Goal: Task Accomplishment & Management: Manage account settings

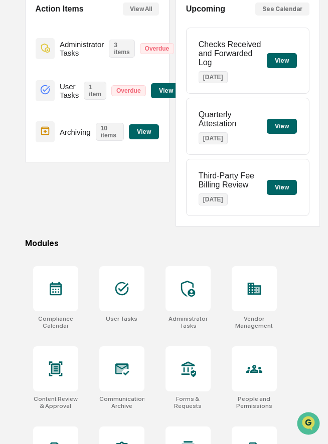
scroll to position [126, 0]
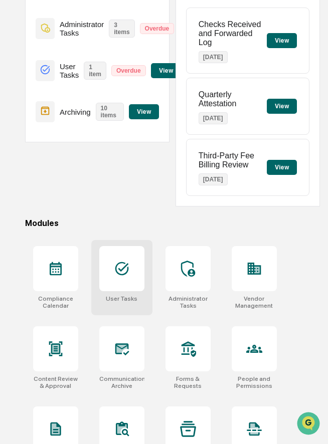
click at [118, 281] on div at bounding box center [121, 268] width 45 height 45
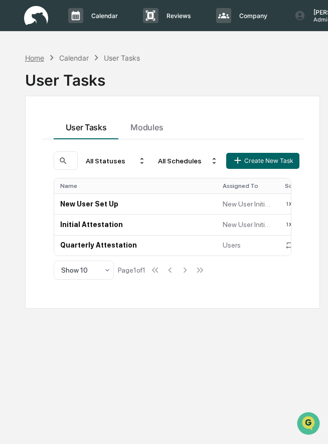
click at [39, 56] on div "Home" at bounding box center [34, 58] width 19 height 9
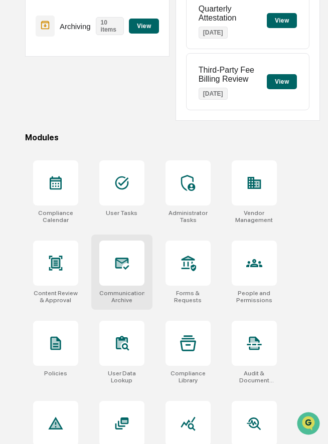
scroll to position [215, 0]
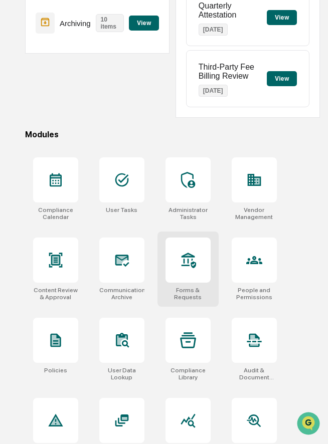
click at [172, 270] on div at bounding box center [187, 260] width 45 height 45
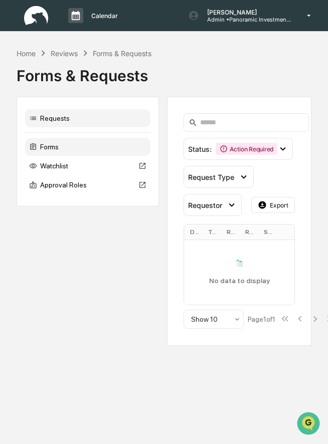
click at [102, 149] on div "Forms" at bounding box center [87, 147] width 125 height 18
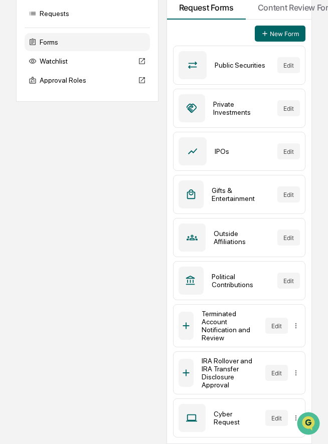
scroll to position [0, 1]
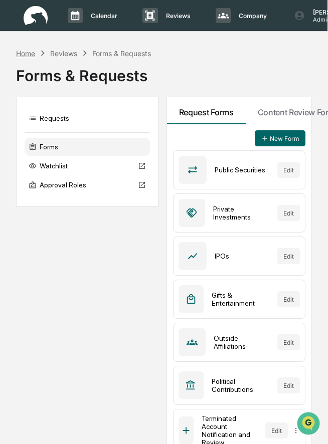
click at [28, 56] on div "Home" at bounding box center [25, 53] width 19 height 9
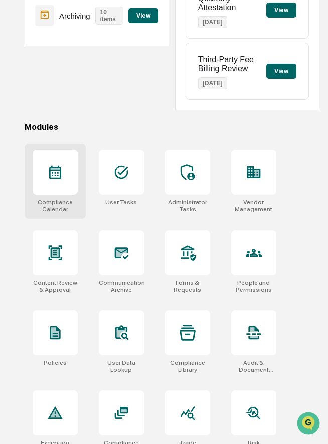
scroll to position [293, 1]
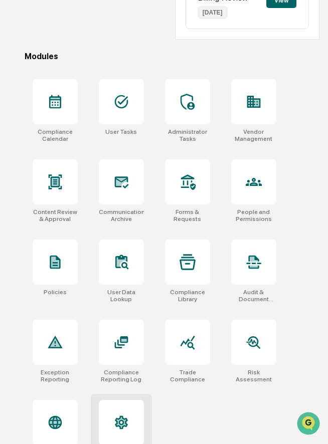
click at [130, 423] on div at bounding box center [121, 422] width 45 height 45
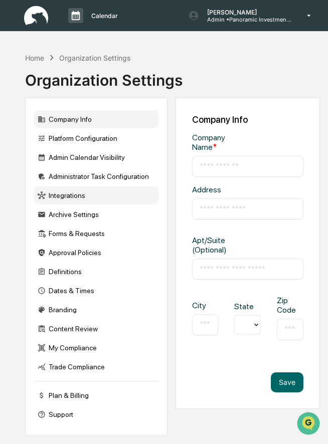
type input "**********"
type input "*********"
type input "********"
type input "*****"
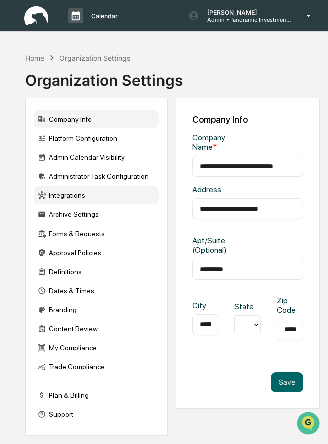
click at [112, 199] on div "Integrations" at bounding box center [96, 195] width 125 height 18
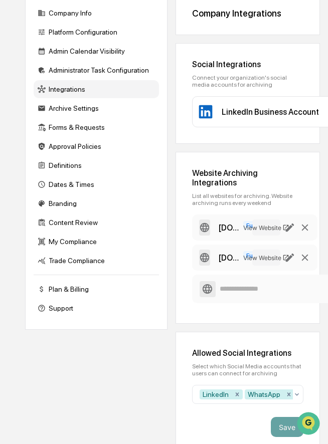
scroll to position [116, 0]
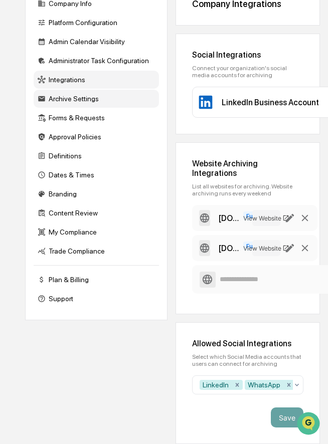
click at [99, 100] on div "Archive Settings" at bounding box center [96, 99] width 125 height 18
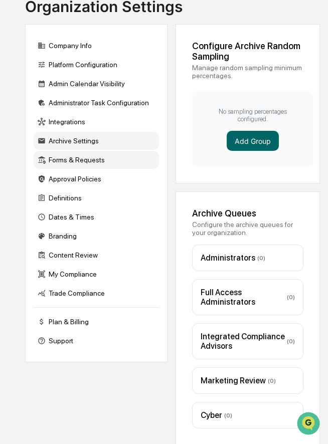
click at [74, 160] on div "Forms & Requests" at bounding box center [96, 160] width 125 height 18
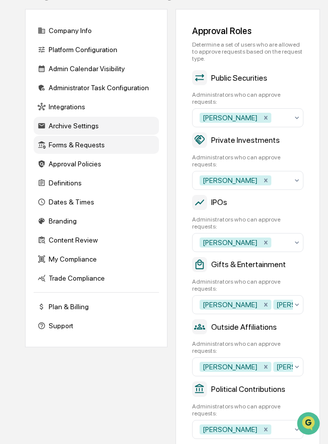
click at [97, 128] on div "Archive Settings" at bounding box center [96, 126] width 125 height 18
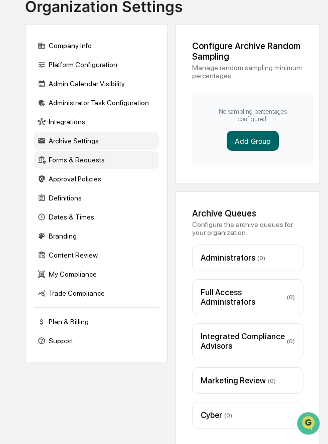
click at [70, 156] on div "Forms & Requests" at bounding box center [96, 160] width 125 height 18
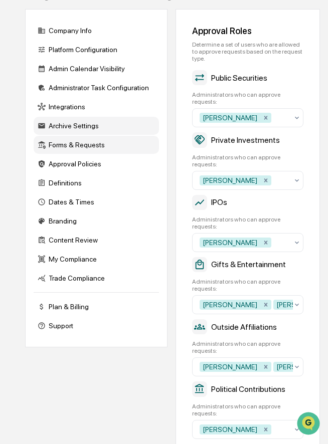
click at [71, 131] on div "Archive Settings" at bounding box center [96, 126] width 125 height 18
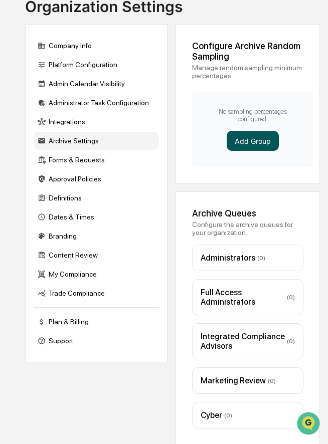
click at [247, 137] on button "Add Group" at bounding box center [253, 141] width 52 height 20
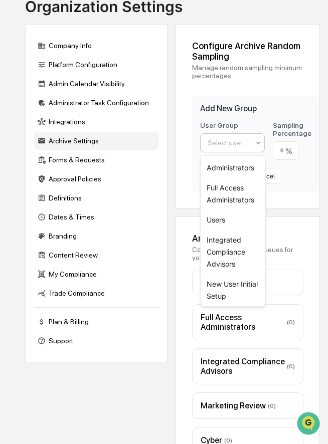
click at [226, 145] on div at bounding box center [229, 143] width 42 height 10
click at [216, 215] on div "Users" at bounding box center [233, 220] width 65 height 20
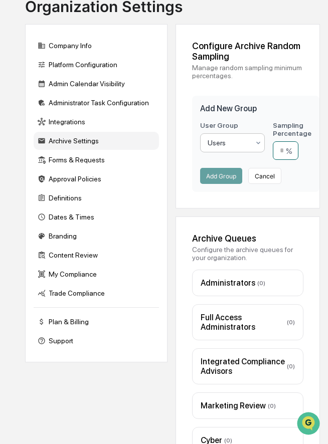
click at [288, 153] on input "number" at bounding box center [286, 150] width 26 height 19
type input "**"
click at [230, 184] on button "Add Group" at bounding box center [221, 176] width 42 height 16
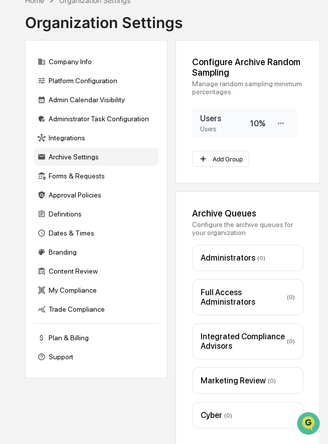
scroll to position [0, 0]
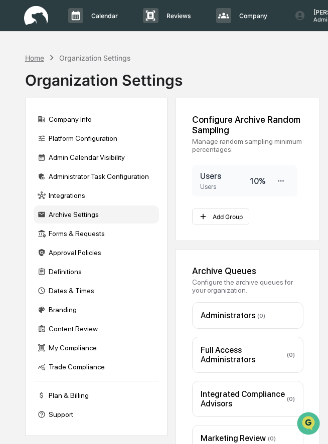
click at [41, 57] on div "Home" at bounding box center [34, 58] width 19 height 9
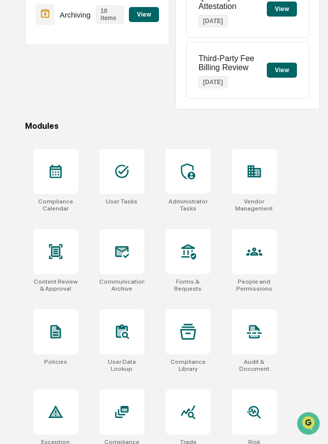
scroll to position [258, 0]
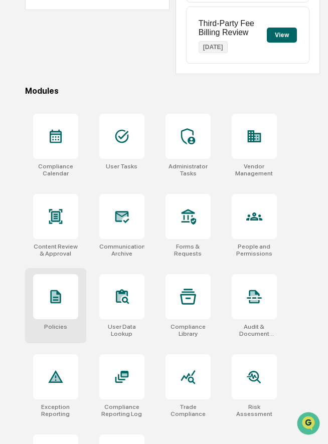
click at [59, 298] on icon at bounding box center [55, 297] width 11 height 14
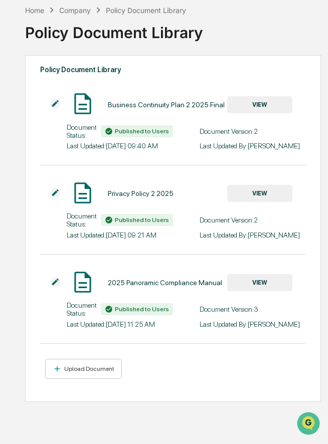
scroll to position [27, 0]
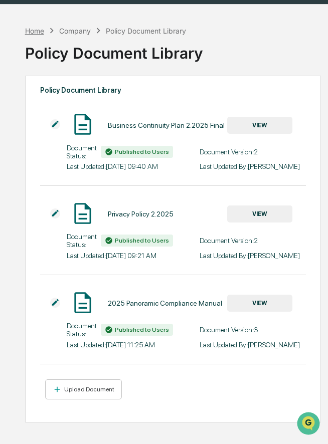
click at [36, 30] on div "Home" at bounding box center [34, 31] width 19 height 9
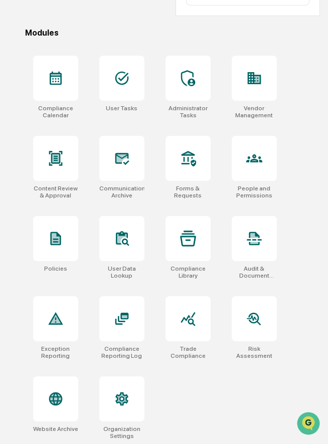
scroll to position [319, 0]
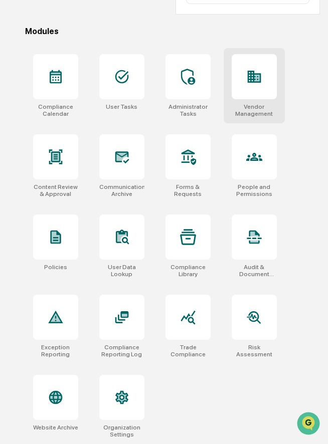
click at [251, 80] on icon at bounding box center [254, 77] width 14 height 12
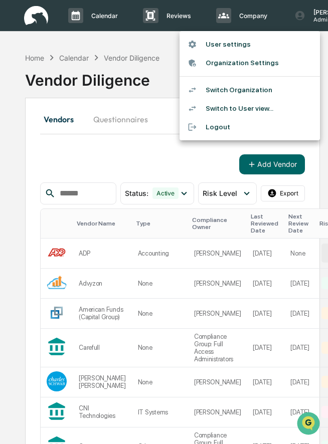
click at [243, 89] on li "Switch Organization" at bounding box center [249, 90] width 140 height 19
